Goal: Transaction & Acquisition: Subscribe to service/newsletter

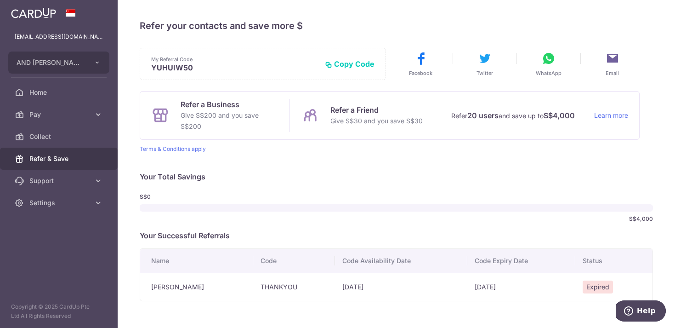
scroll to position [35, 0]
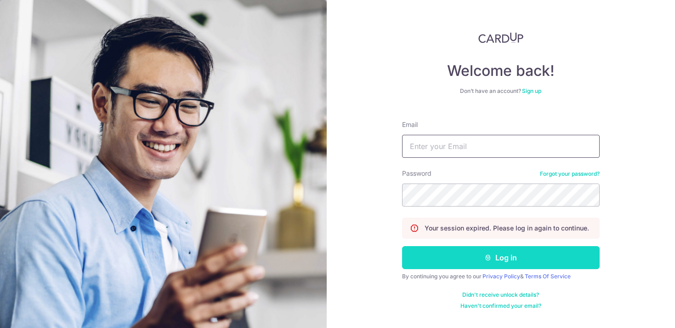
type input "[EMAIL_ADDRESS][DOMAIN_NAME]"
click at [445, 256] on button "Log in" at bounding box center [501, 257] width 198 height 23
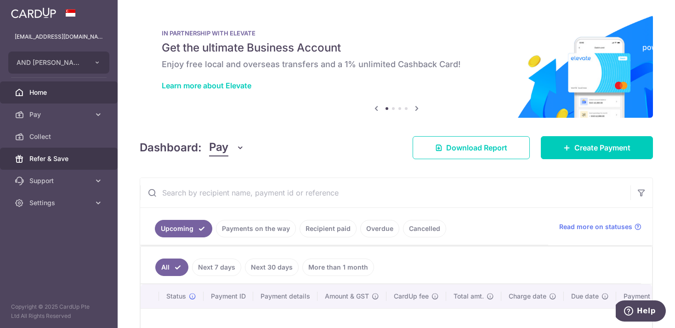
click at [50, 152] on link "Refer & Save" at bounding box center [59, 158] width 118 height 22
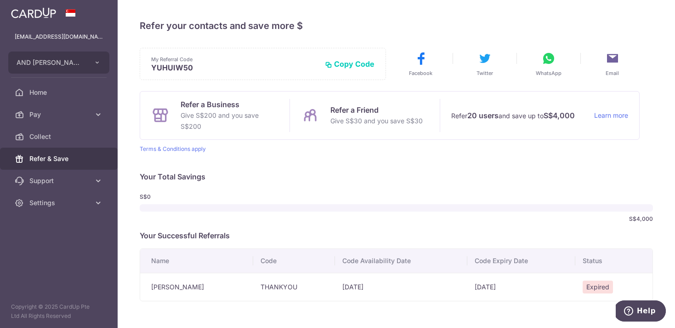
scroll to position [35, 0]
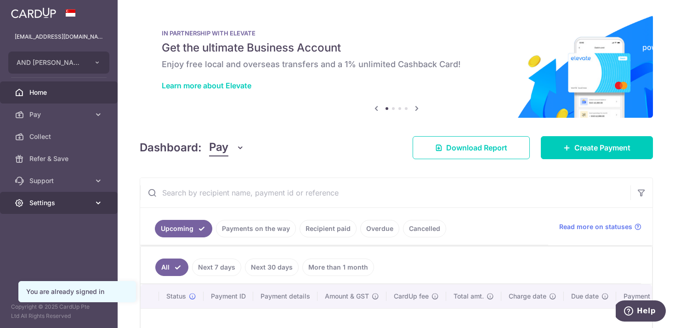
click at [85, 207] on span "Settings" at bounding box center [59, 202] width 61 height 9
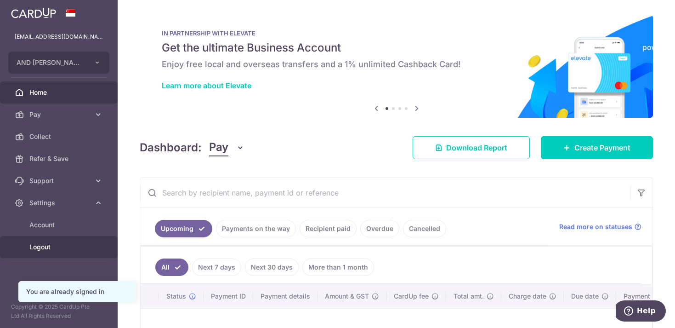
click at [66, 248] on span "Logout" at bounding box center [59, 246] width 61 height 9
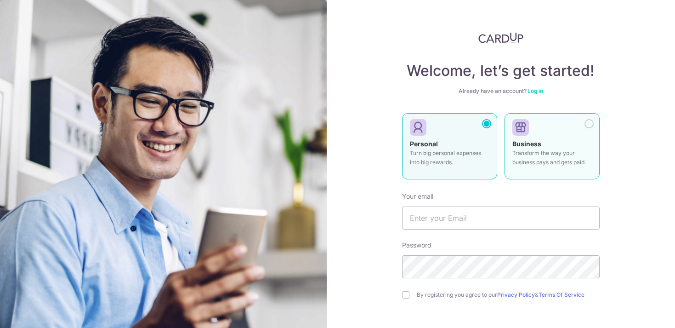
click at [555, 149] on p "Transform the way your business pays and gets paid." at bounding box center [551, 157] width 79 height 18
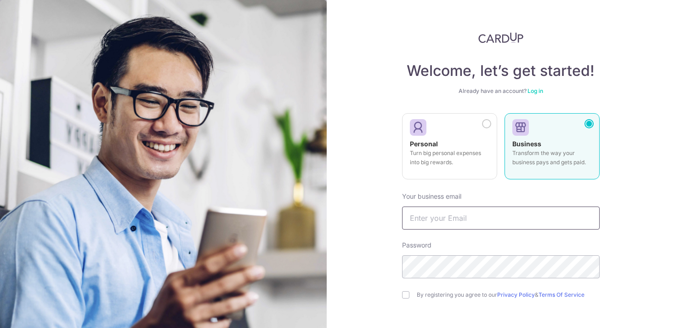
click at [472, 213] on input "text" at bounding box center [501, 217] width 198 height 23
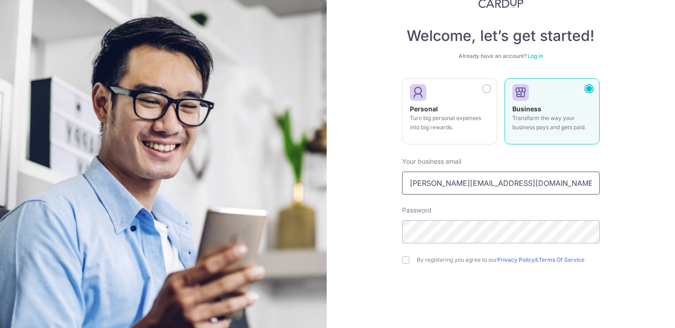
type input "[PERSON_NAME][EMAIL_ADDRESS][DOMAIN_NAME]"
click at [370, 256] on div "Welcome, let’s get started! Already have an account? Log in Personal Turn big p…" at bounding box center [501, 164] width 349 height 328
click at [405, 259] on input "checkbox" at bounding box center [405, 259] width 7 height 7
checkbox input "true"
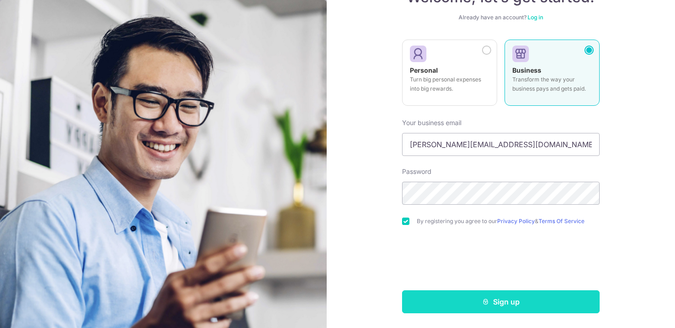
click at [458, 302] on button "Sign up" at bounding box center [501, 301] width 198 height 23
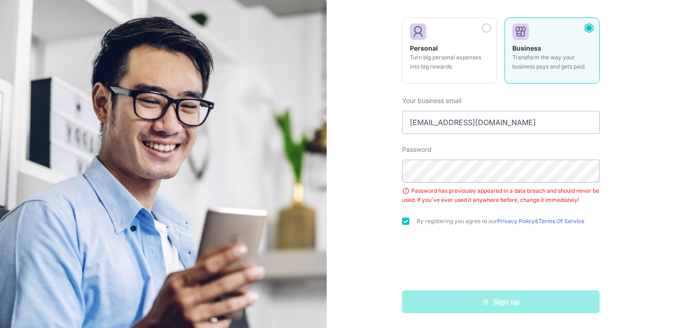
click at [603, 196] on div "Welcome, let’s get started! Already have an account? Log in Personal Turn big p…" at bounding box center [501, 164] width 349 height 328
click at [578, 204] on div "Password has previously appeared in a data breach and should never be used. If …" at bounding box center [501, 195] width 198 height 18
drag, startPoint x: 493, startPoint y: 117, endPoint x: 368, endPoint y: 113, distance: 125.0
click at [368, 113] on div "Welcome, let’s get started! Already have an account? Log in Personal Turn big p…" at bounding box center [501, 164] width 349 height 328
drag, startPoint x: 487, startPoint y: 126, endPoint x: 344, endPoint y: 115, distance: 143.8
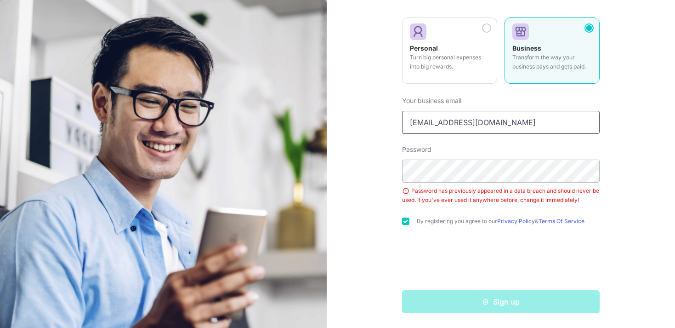
click at [346, 116] on div "Welcome, let’s get started! Already have an account? Log in Personal Turn big p…" at bounding box center [501, 164] width 349 height 328
type input "Trish@pocketbytes.io"
click at [515, 147] on div "Password Password has previously appeared in a data breach and should never be …" at bounding box center [501, 175] width 198 height 60
click at [406, 223] on input "checkbox" at bounding box center [405, 220] width 7 height 7
checkbox input "false"
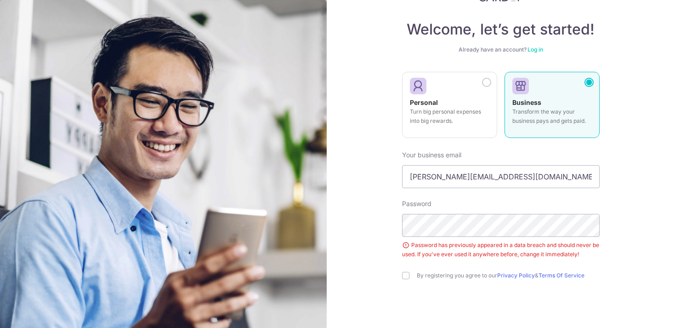
scroll to position [96, 0]
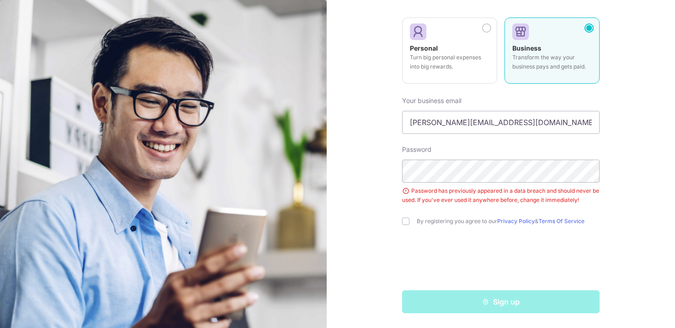
click at [456, 195] on div "Password has previously appeared in a data breach and should never be used. If …" at bounding box center [501, 195] width 198 height 18
click at [619, 187] on div "Welcome, let’s get started! Already have an account? Log in Personal Turn big p…" at bounding box center [501, 164] width 349 height 328
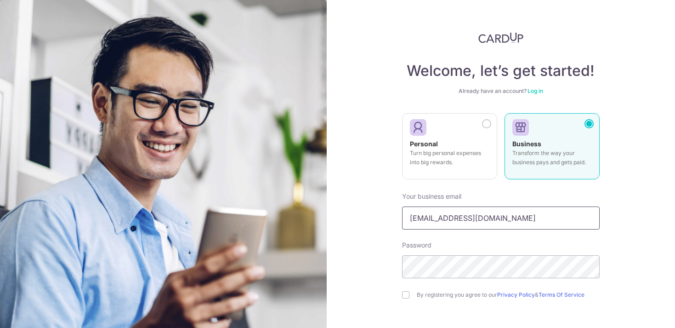
click at [425, 219] on input "yuhui@andwhyte.com" at bounding box center [501, 217] width 198 height 23
type input "Trish@pocketbytes.io"
click at [406, 296] on input "checkbox" at bounding box center [405, 294] width 7 height 7
checkbox input "true"
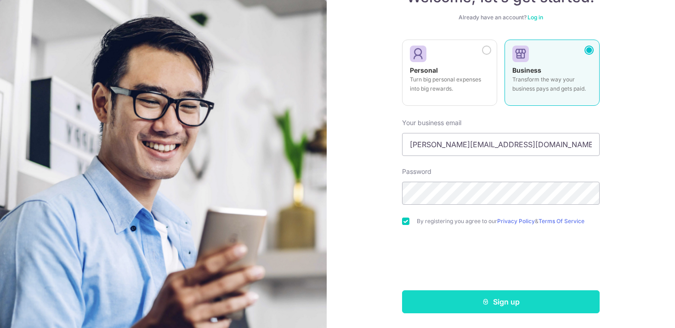
click at [478, 299] on button "Sign up" at bounding box center [501, 301] width 198 height 23
